Goal: Navigation & Orientation: Find specific page/section

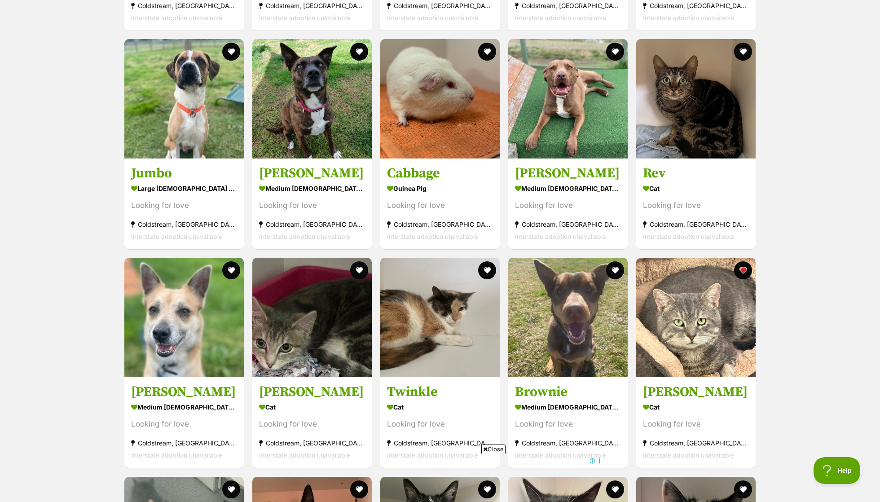
scroll to position [1123, 0]
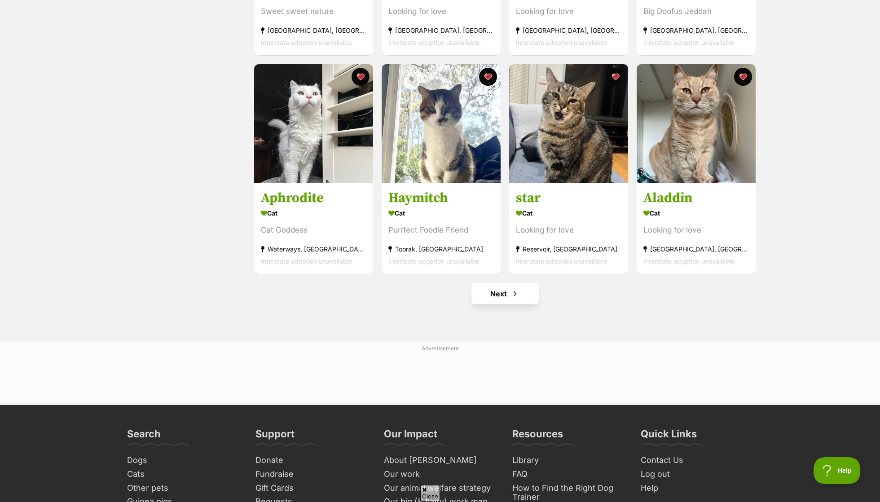
click at [511, 300] on link "Next" at bounding box center [505, 294] width 67 height 22
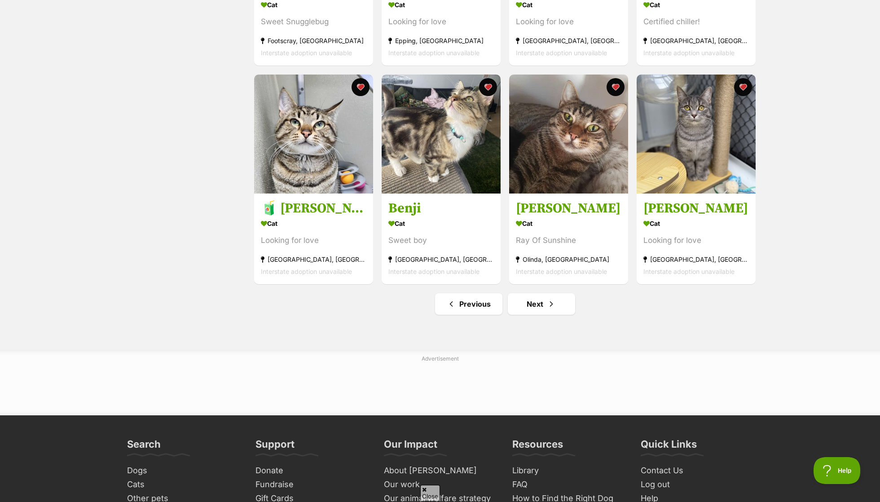
scroll to position [992, 0]
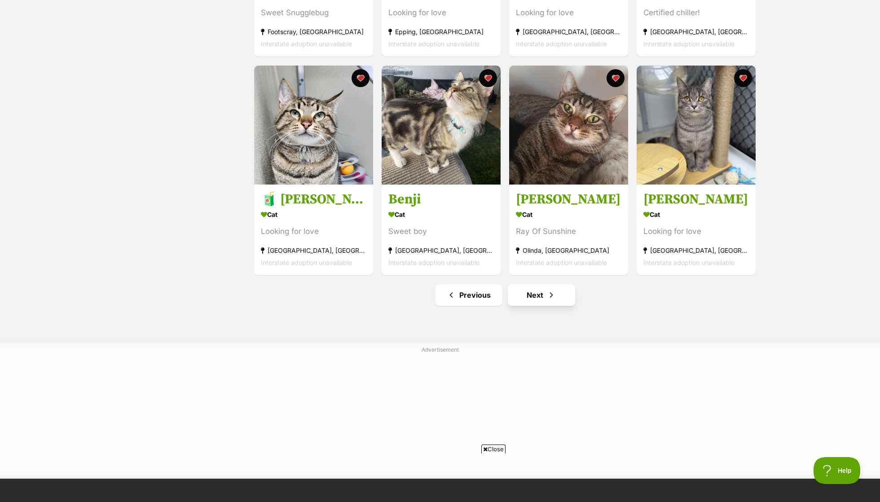
click at [550, 300] on span "Next page" at bounding box center [551, 295] width 9 height 11
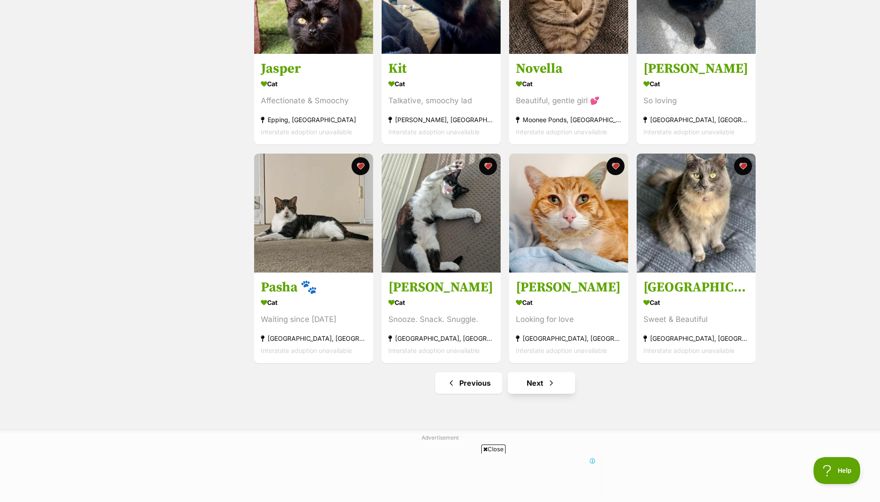
click at [550, 373] on link "Next" at bounding box center [541, 383] width 67 height 22
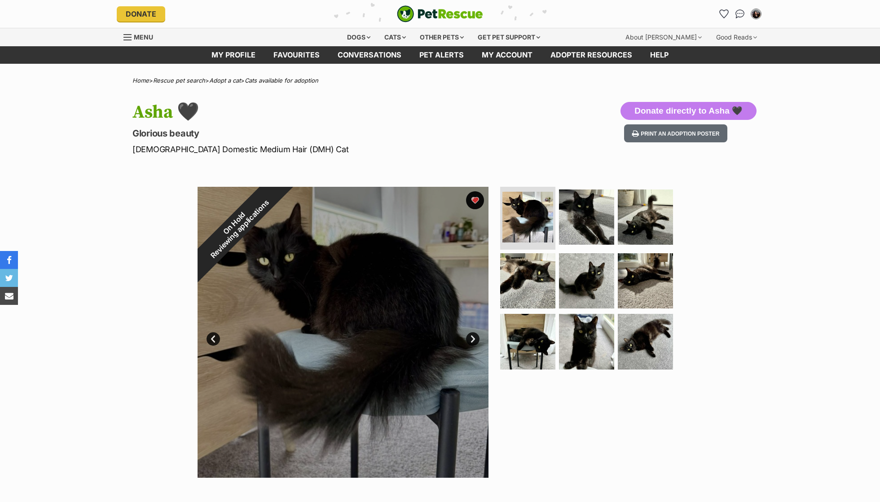
click at [277, 197] on div "On Hold Reviewing applications" at bounding box center [237, 226] width 79 height 79
click at [586, 213] on img at bounding box center [587, 217] width 58 height 58
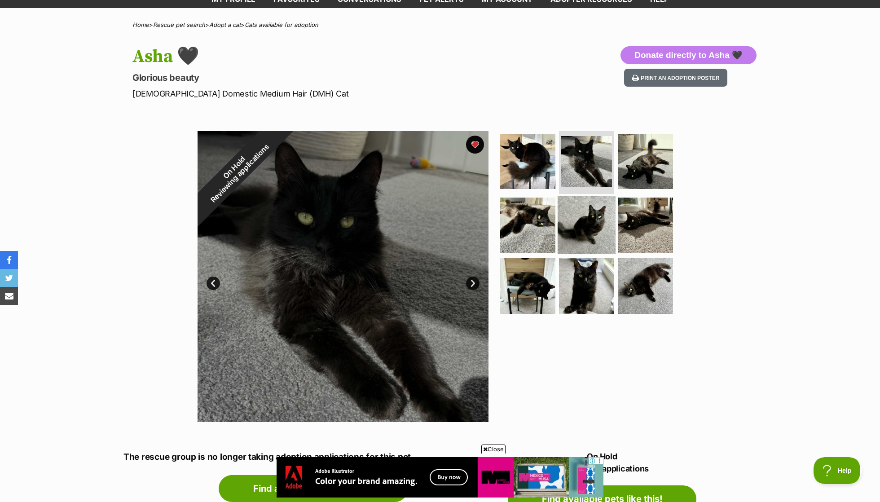
click at [607, 209] on img at bounding box center [587, 225] width 58 height 58
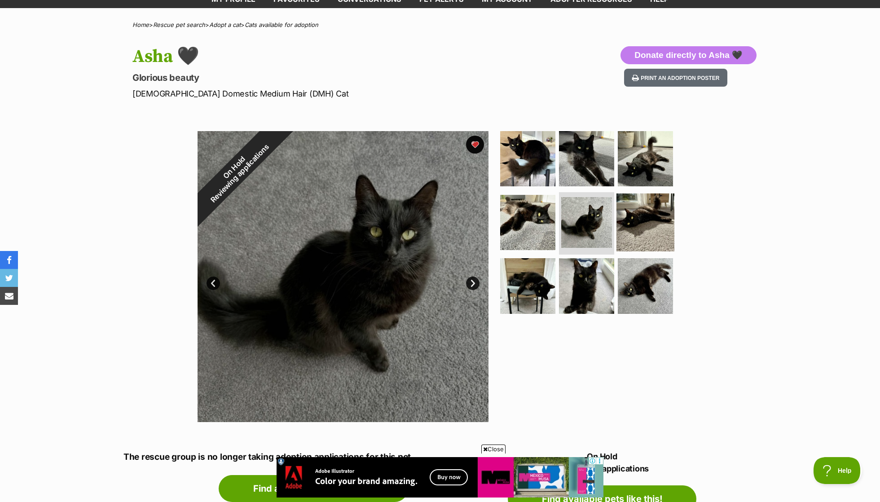
click at [642, 226] on img at bounding box center [646, 222] width 58 height 58
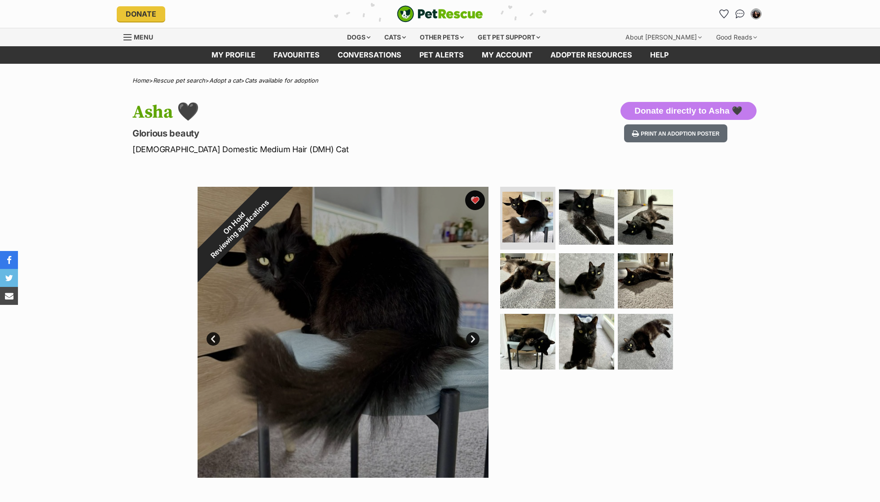
click at [477, 208] on button "favourite" at bounding box center [475, 200] width 20 height 20
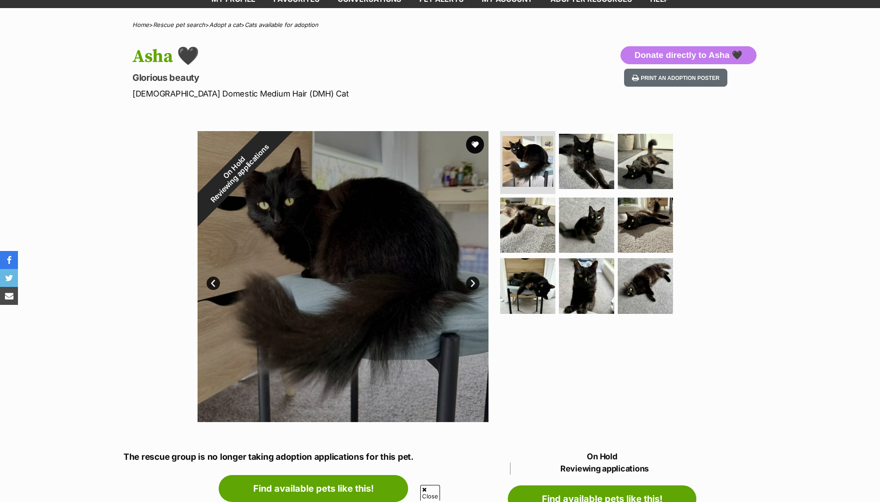
click at [277, 196] on div "On Hold Reviewing applications" at bounding box center [237, 170] width 79 height 79
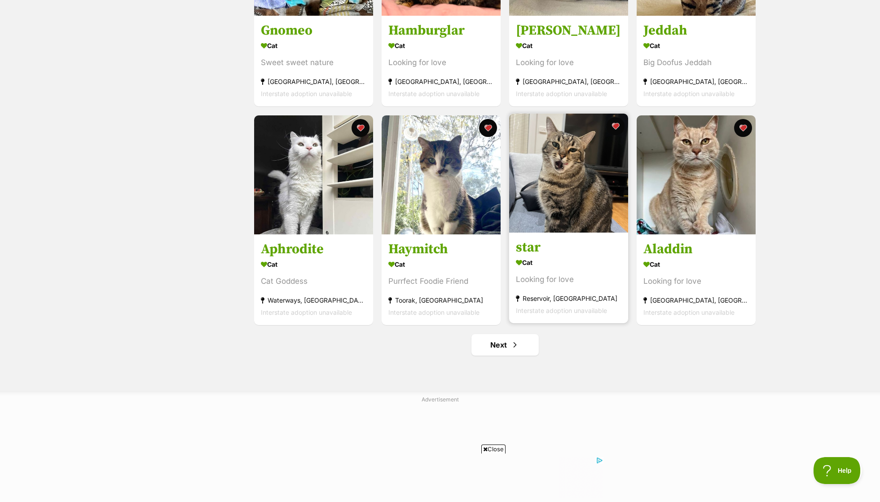
scroll to position [961, 0]
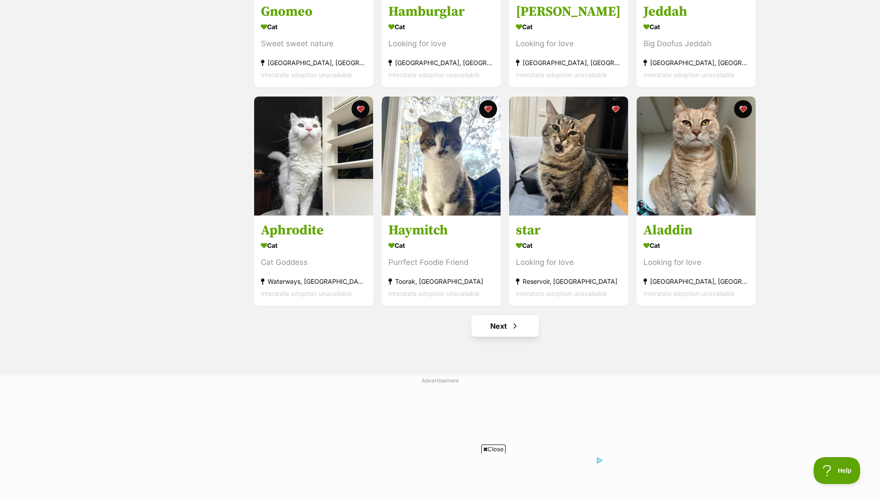
click at [510, 315] on link "Next" at bounding box center [505, 326] width 67 height 22
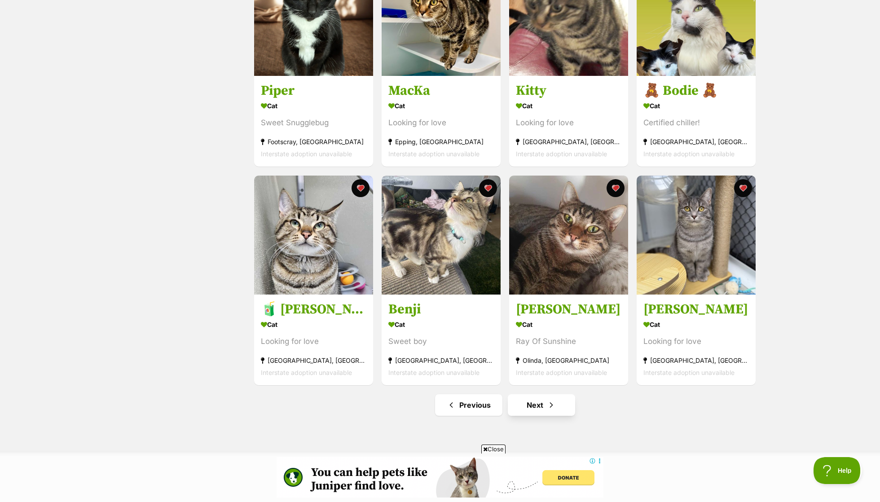
click at [545, 409] on link "Next" at bounding box center [541, 405] width 67 height 22
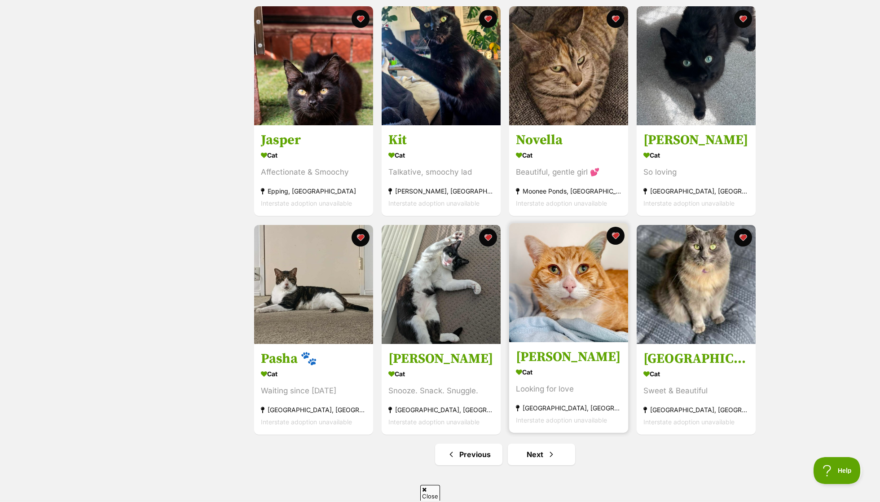
scroll to position [984, 0]
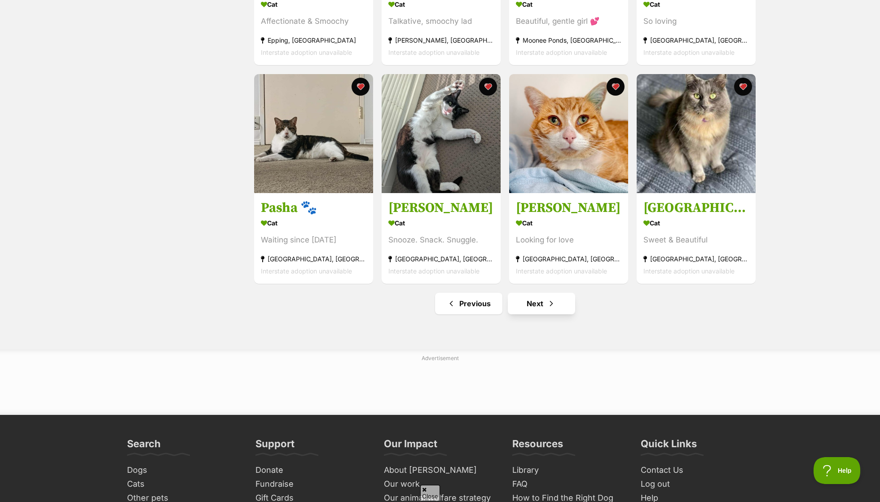
click at [558, 300] on link "Next" at bounding box center [541, 304] width 67 height 22
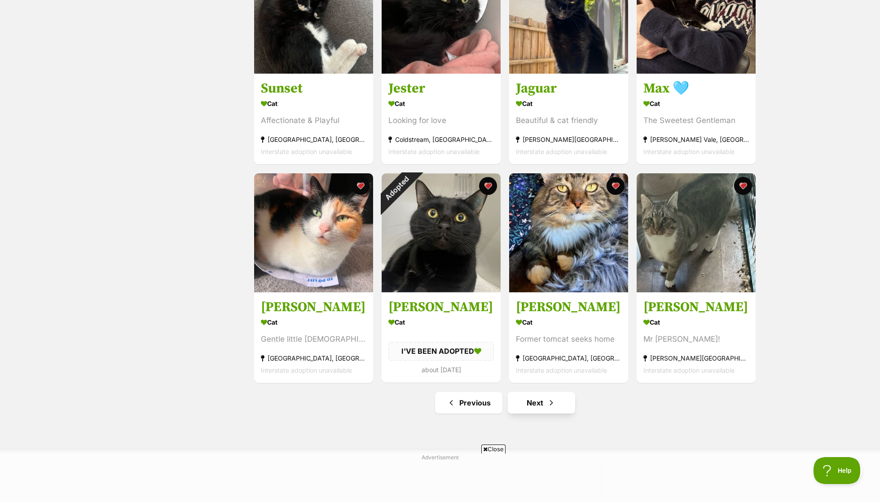
click at [560, 409] on link "Next" at bounding box center [541, 403] width 67 height 22
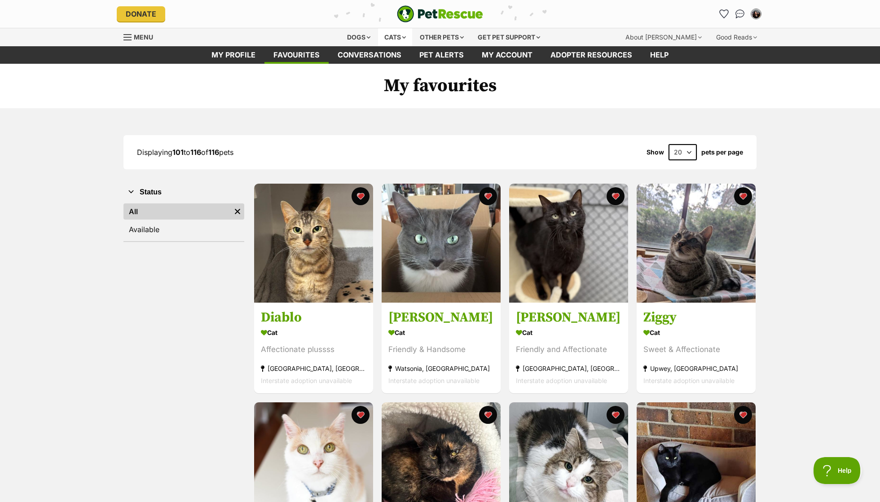
click at [395, 36] on div "Cats" at bounding box center [395, 37] width 34 height 18
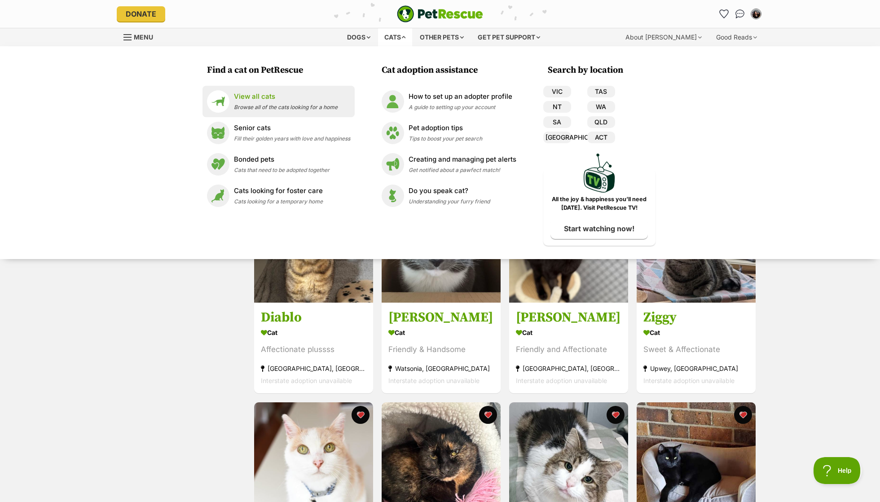
click at [297, 100] on p "View all cats" at bounding box center [286, 97] width 104 height 10
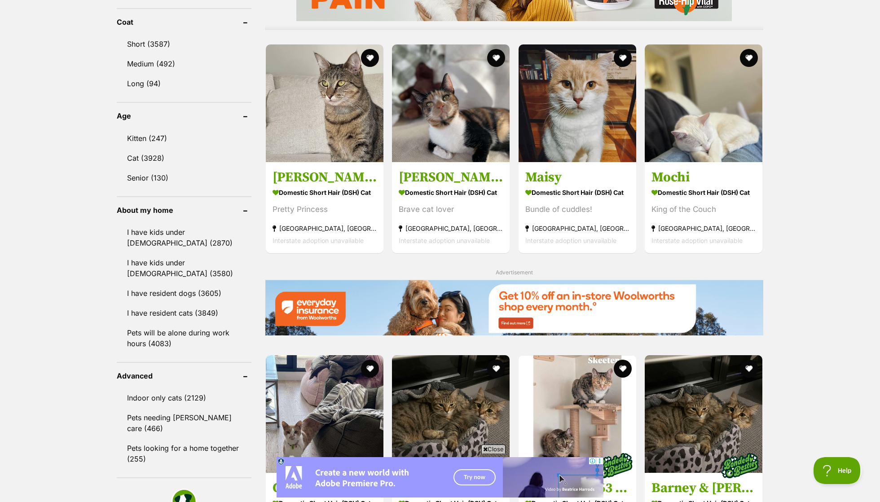
scroll to position [893, 0]
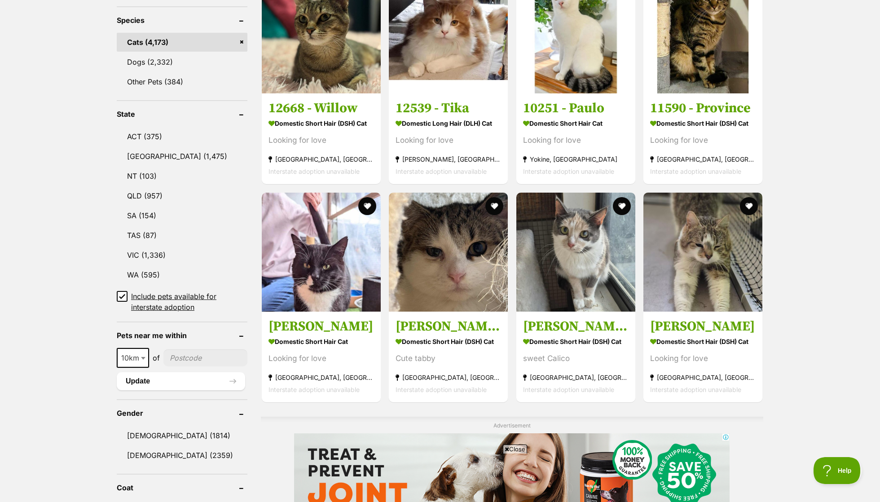
scroll to position [381, 0]
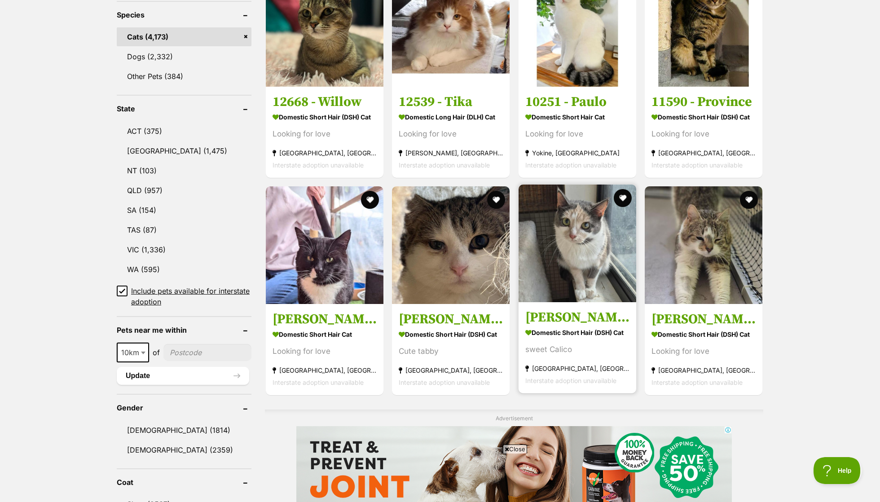
click at [587, 252] on img at bounding box center [578, 244] width 118 height 118
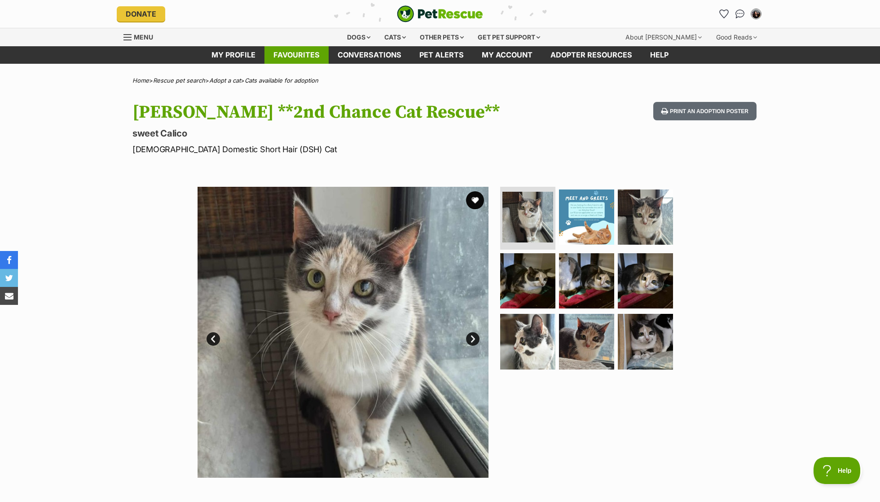
click at [303, 57] on link "Favourites" at bounding box center [297, 55] width 64 height 18
